Goal: Task Accomplishment & Management: Manage account settings

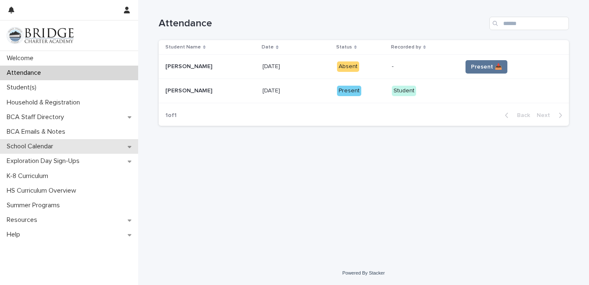
click at [62, 147] on div "School Calendar" at bounding box center [69, 146] width 138 height 15
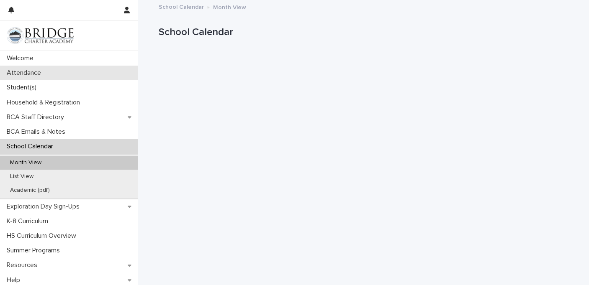
click at [62, 68] on div "Attendance" at bounding box center [69, 73] width 138 height 15
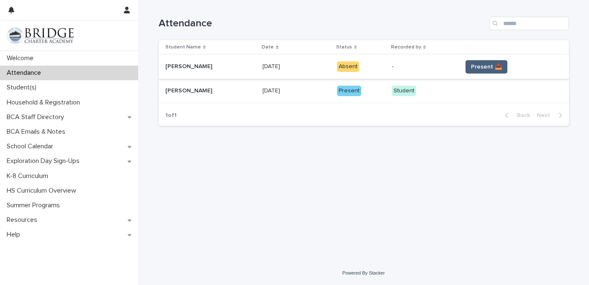
click at [489, 61] on button "Present 📥" at bounding box center [486, 66] width 42 height 13
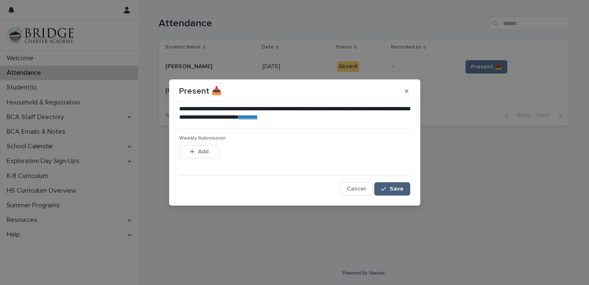
click at [392, 183] on button "Save" at bounding box center [392, 188] width 36 height 13
